Goal: Task Accomplishment & Management: Use online tool/utility

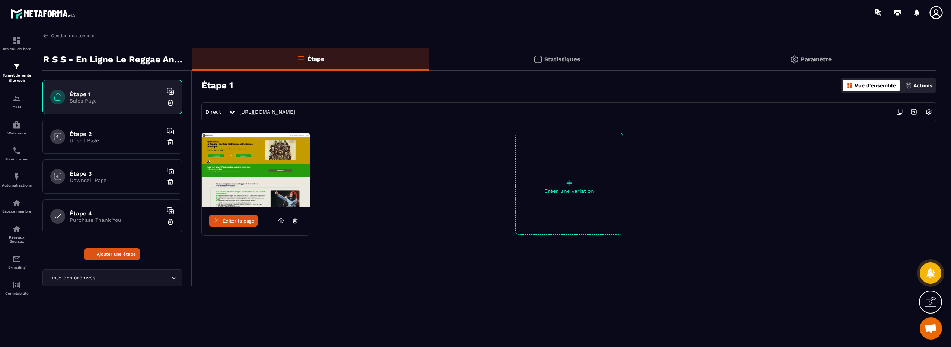
scroll to position [1384, 0]
click at [44, 35] on img at bounding box center [45, 35] width 7 height 7
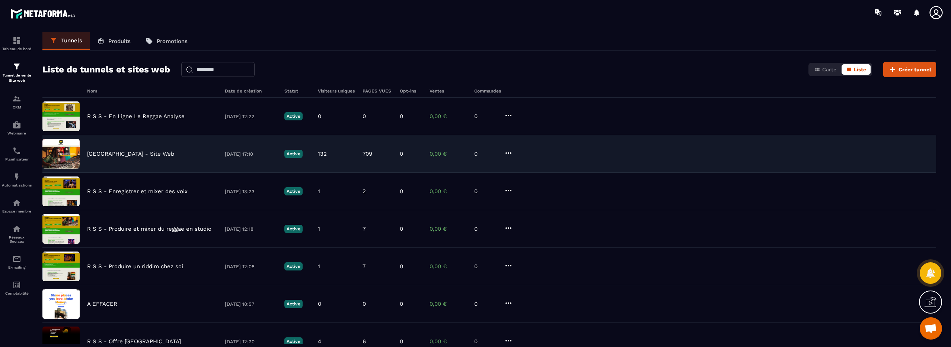
click at [137, 152] on p "Reggae Sound School - Site Web" at bounding box center [130, 154] width 87 height 7
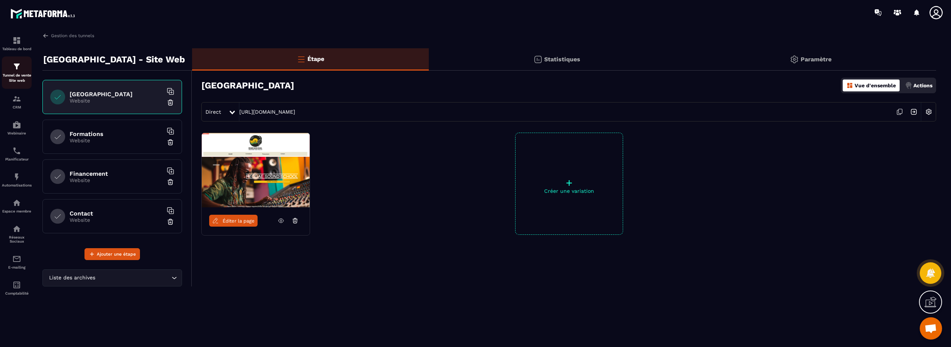
click at [18, 69] on img at bounding box center [16, 66] width 9 height 9
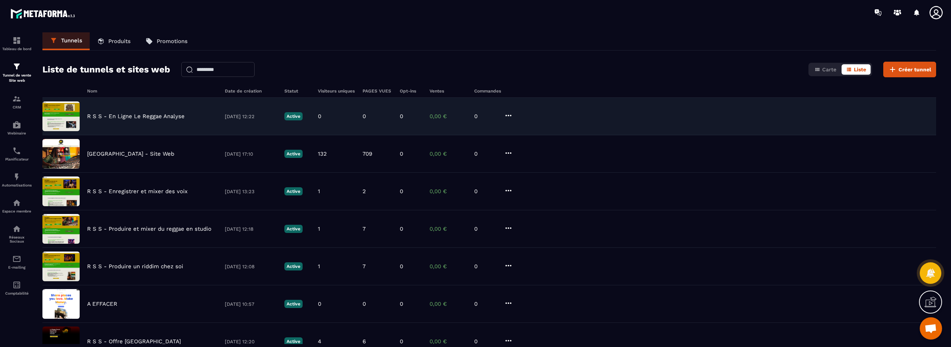
click at [134, 117] on p "R S S - En Ligne Le Reggae Analyse" at bounding box center [135, 116] width 97 height 7
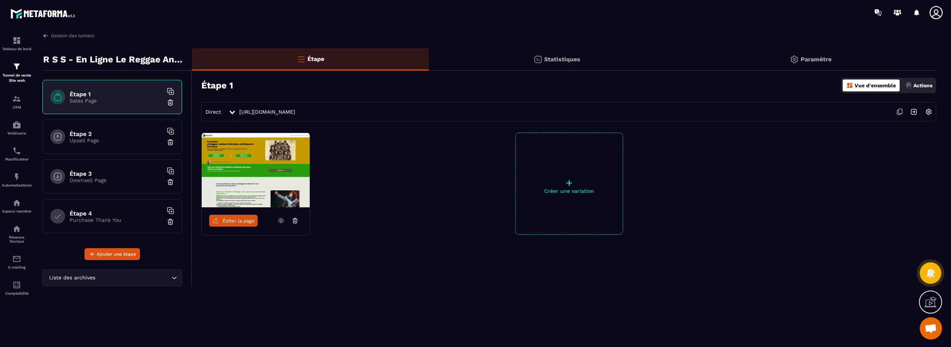
click at [929, 111] on img at bounding box center [928, 112] width 14 height 14
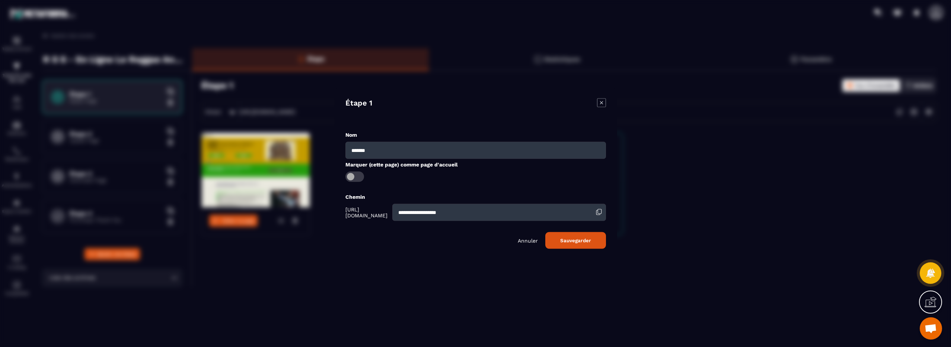
click at [528, 243] on p "Annuler" at bounding box center [527, 241] width 20 height 6
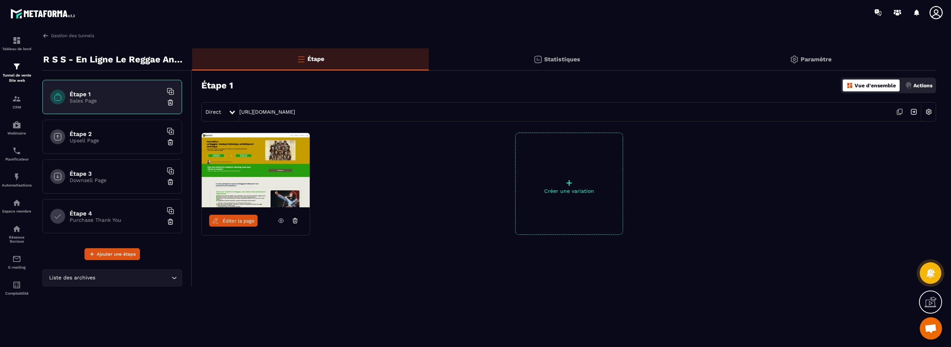
click at [805, 57] on p "Paramètre" at bounding box center [815, 59] width 31 height 7
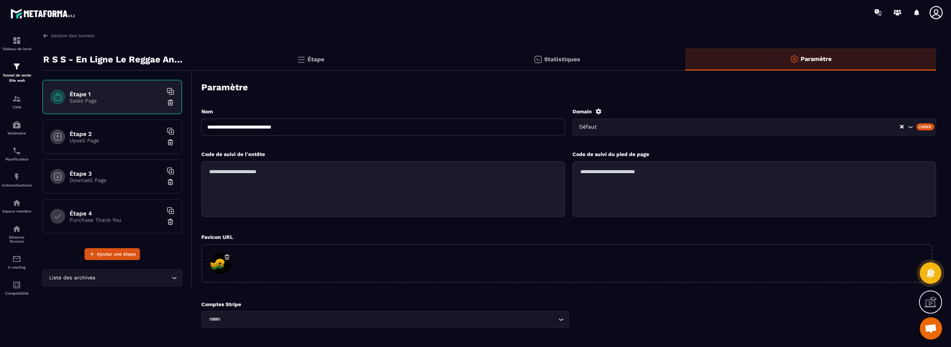
click at [613, 131] on div "Défaut" at bounding box center [753, 127] width 363 height 17
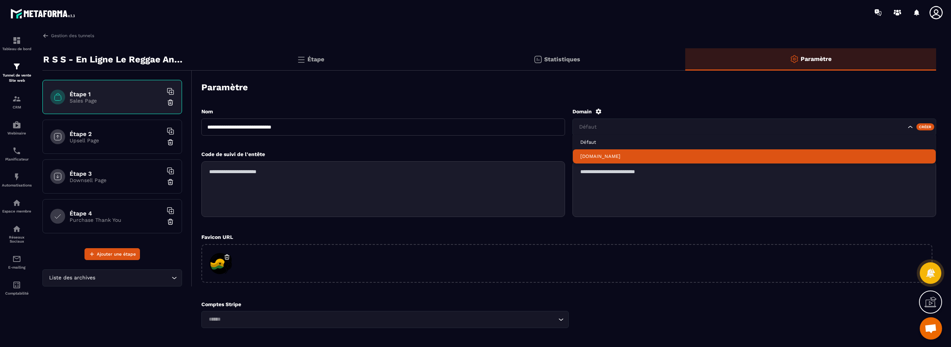
click at [607, 159] on p "reggae-sound-school.fr" at bounding box center [754, 156] width 348 height 7
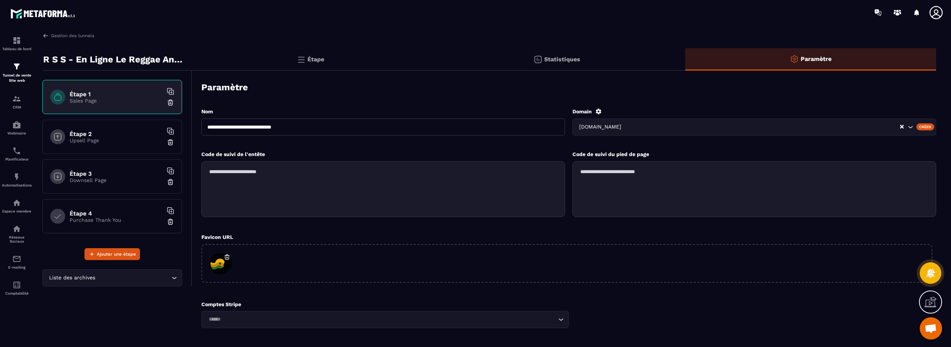
scroll to position [48, 0]
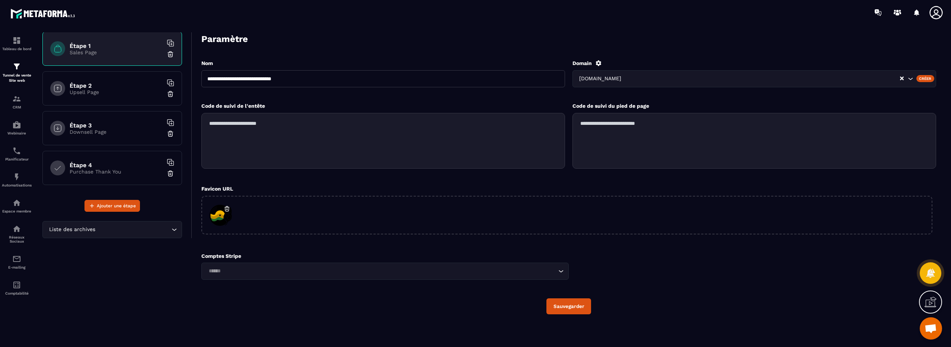
click at [576, 311] on button "Sauvegarder" at bounding box center [568, 307] width 45 height 16
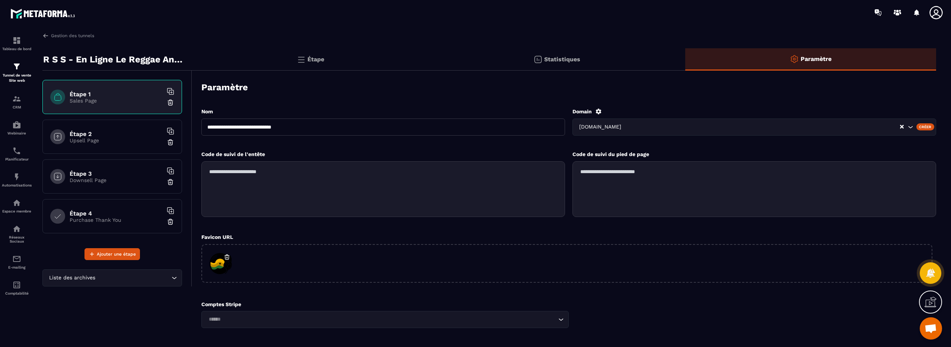
click at [317, 59] on p "Étape" at bounding box center [315, 59] width 17 height 7
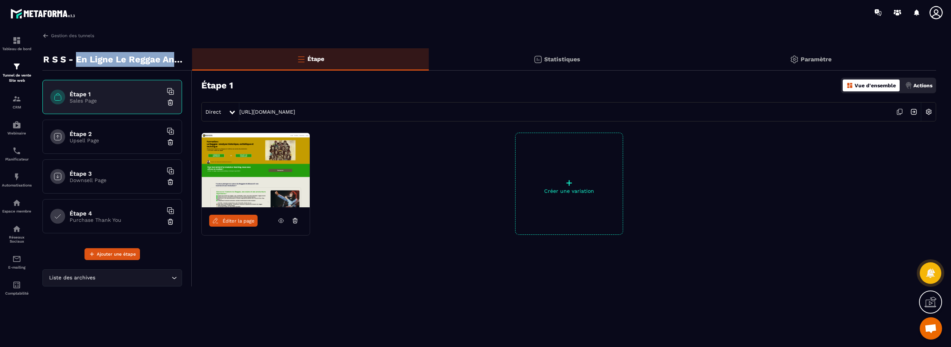
drag, startPoint x: 75, startPoint y: 57, endPoint x: 184, endPoint y: 59, distance: 109.0
click at [184, 59] on p "R S S - En Ligne Le Reggae Analyse" at bounding box center [114, 59] width 143 height 15
copy p "En Ligne Le Reggae Anal"
click at [901, 111] on icon at bounding box center [899, 112] width 14 height 14
click at [47, 35] on img at bounding box center [45, 35] width 7 height 7
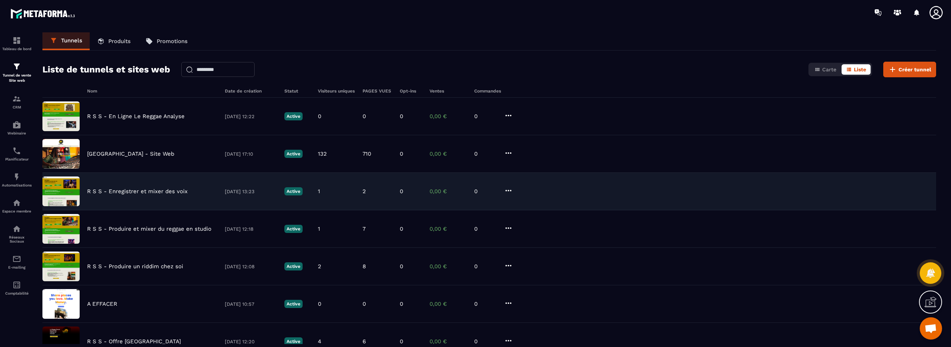
click at [143, 192] on p "R S S - Enregistrer et mixer des voix" at bounding box center [137, 191] width 100 height 7
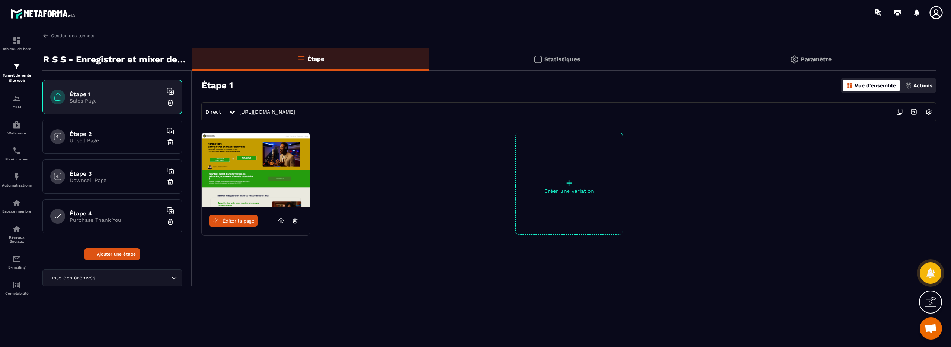
click at [898, 113] on icon at bounding box center [899, 112] width 14 height 14
click at [44, 35] on img at bounding box center [45, 35] width 7 height 7
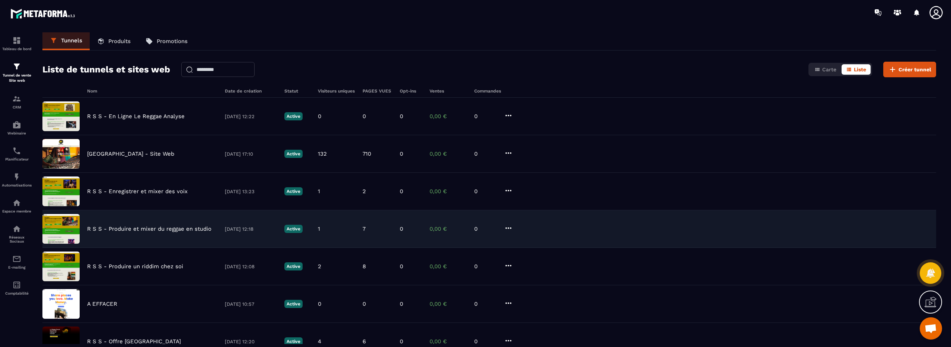
click at [146, 230] on p "R S S - Produire et mixer du reggae en studio" at bounding box center [149, 229] width 124 height 7
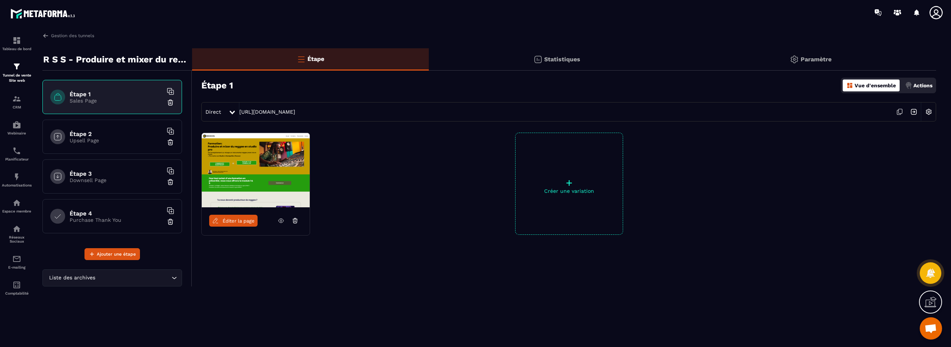
click at [898, 110] on icon at bounding box center [900, 111] width 4 height 4
click at [46, 36] on img at bounding box center [45, 35] width 7 height 7
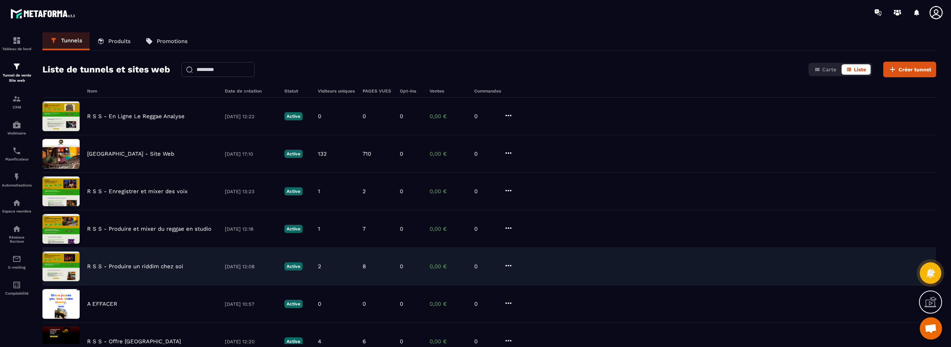
click at [125, 267] on p "R S S - Produire un riddim chez soi" at bounding box center [135, 266] width 96 height 7
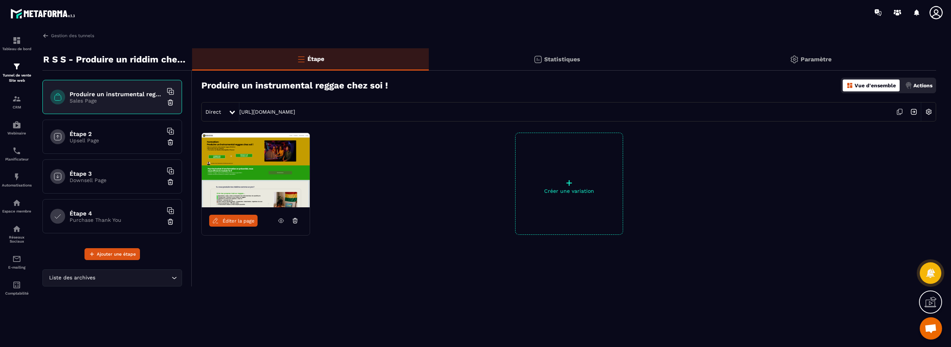
click at [897, 111] on icon at bounding box center [899, 112] width 14 height 14
click at [44, 37] on img at bounding box center [45, 35] width 7 height 7
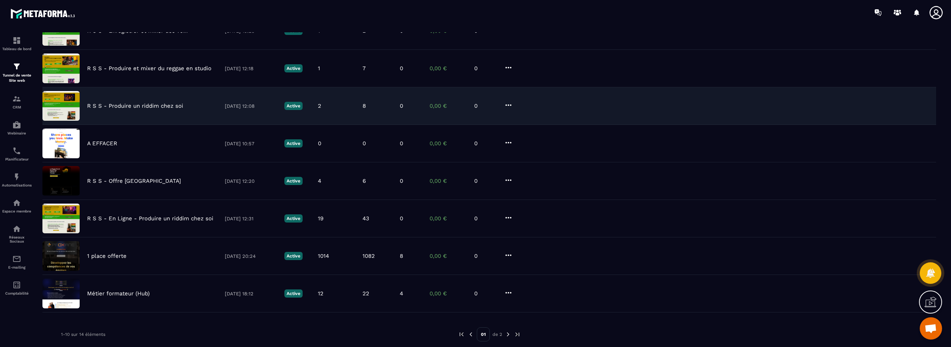
scroll to position [161, 0]
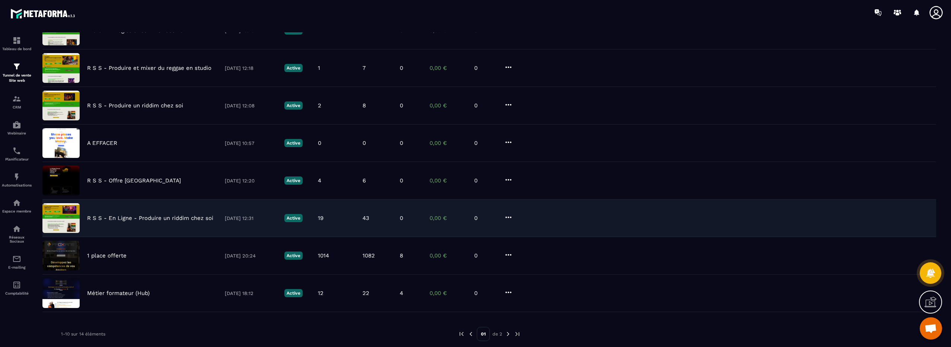
click at [157, 219] on p "R S S - En Ligne - Produire un riddim chez soi" at bounding box center [150, 218] width 126 height 7
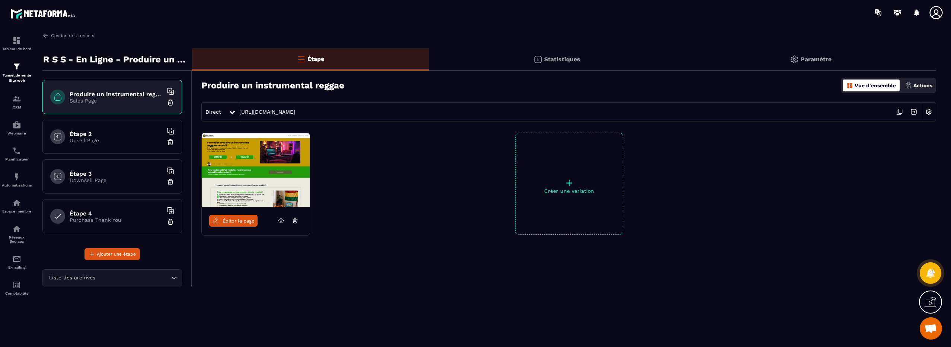
click at [899, 112] on icon at bounding box center [899, 112] width 14 height 14
click at [44, 36] on img at bounding box center [45, 35] width 7 height 7
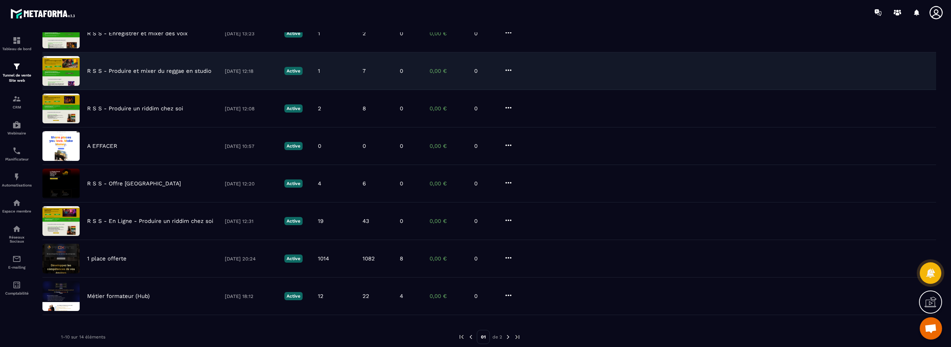
scroll to position [177, 0]
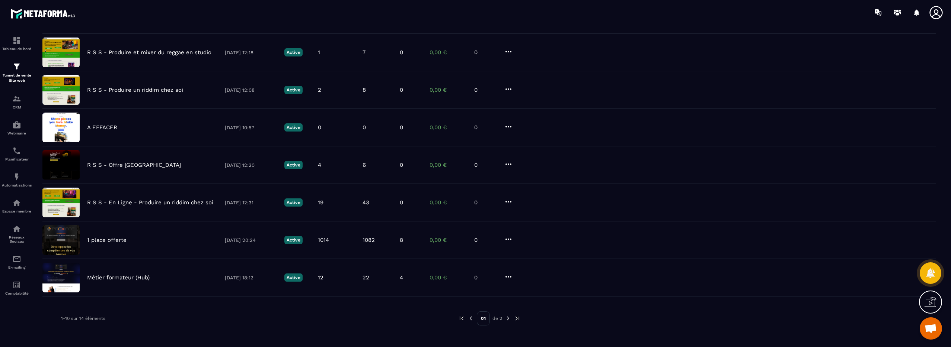
click at [508, 318] on img at bounding box center [507, 318] width 7 height 7
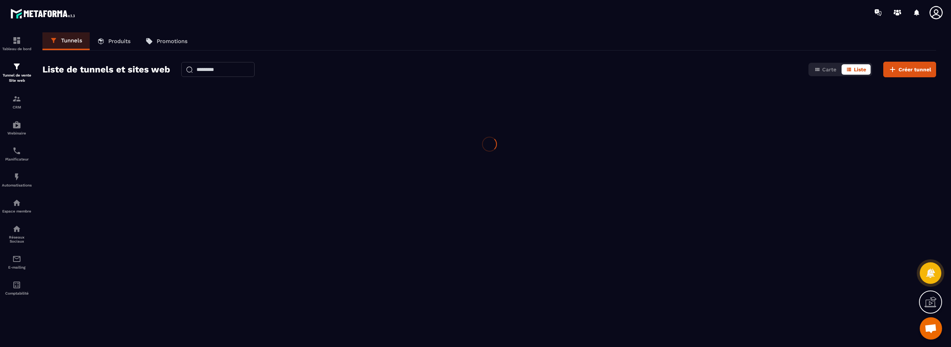
scroll to position [0, 0]
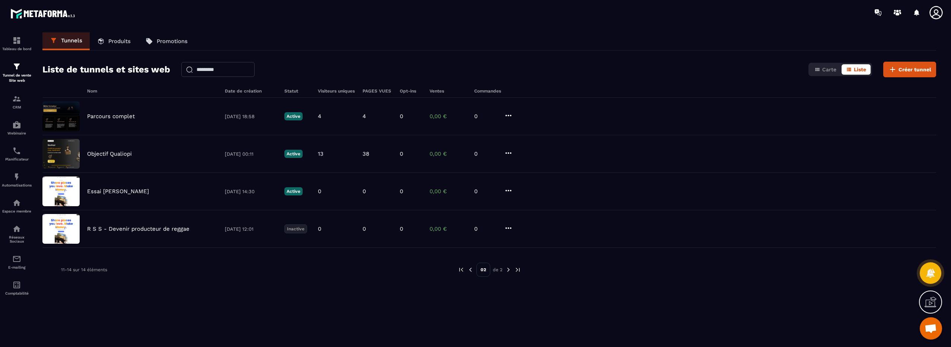
click at [471, 272] on img at bounding box center [470, 270] width 7 height 7
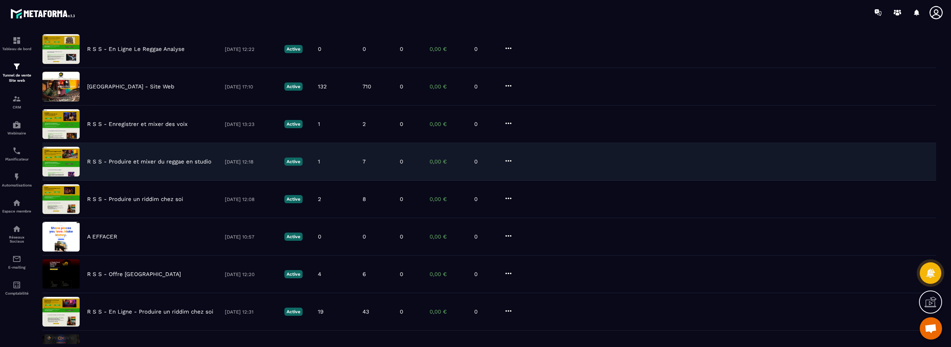
scroll to position [63, 0]
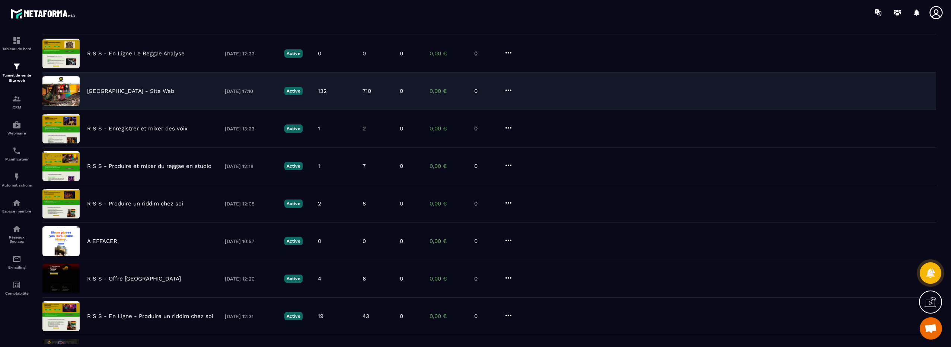
click at [132, 91] on p "Reggae Sound School - Site Web" at bounding box center [130, 91] width 87 height 7
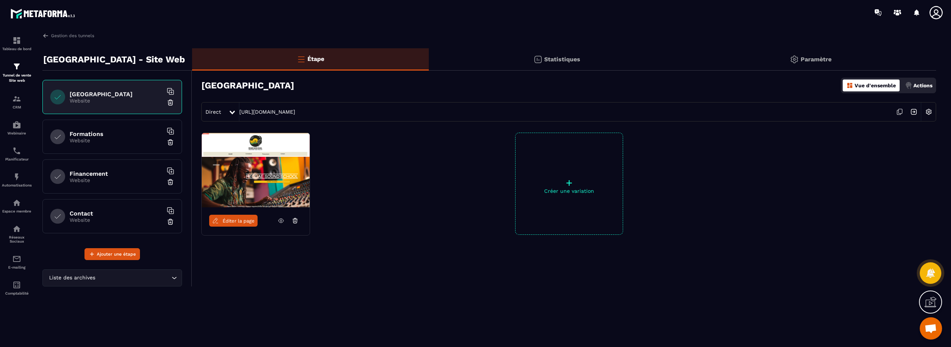
click at [235, 222] on span "Éditer la page" at bounding box center [238, 221] width 32 height 6
